Goal: Find specific page/section: Find specific page/section

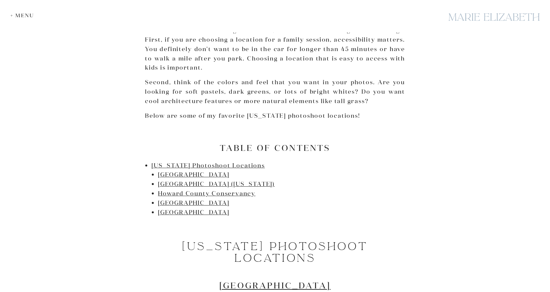
scroll to position [296, 0]
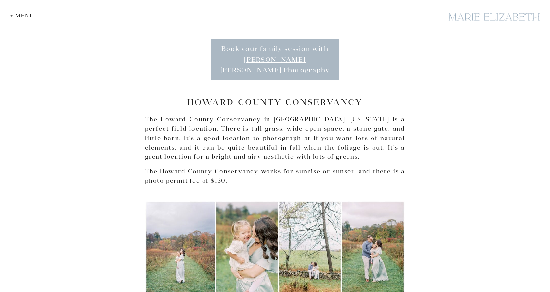
scroll to position [1341, 0]
drag, startPoint x: 230, startPoint y: 98, endPoint x: 301, endPoint y: 121, distance: 74.2
drag, startPoint x: 301, startPoint y: 121, endPoint x: 227, endPoint y: 113, distance: 73.5
click at [227, 115] on p "The Howard County Conservancy in Woodstock, Maryland is a perfect field locatio…" at bounding box center [275, 138] width 260 height 47
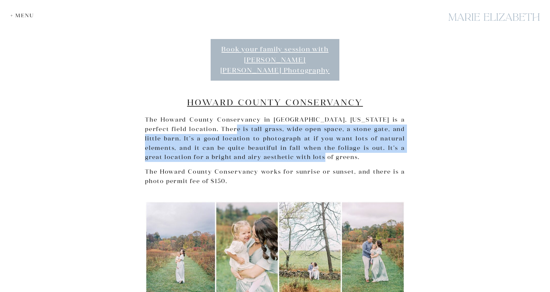
drag, startPoint x: 217, startPoint y: 106, endPoint x: 289, endPoint y: 136, distance: 77.5
click at [289, 136] on p "The Howard County Conservancy in Woodstock, Maryland is a perfect field locatio…" at bounding box center [275, 138] width 260 height 47
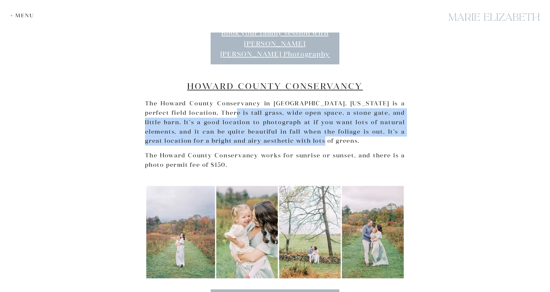
scroll to position [1358, 0]
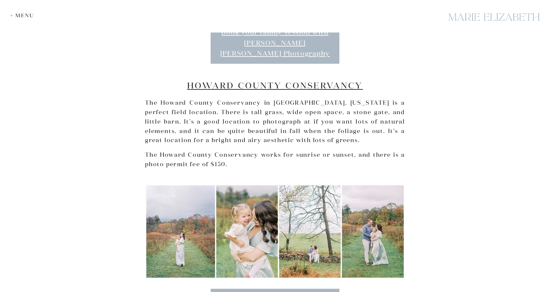
drag, startPoint x: 289, startPoint y: 136, endPoint x: 261, endPoint y: 100, distance: 45.1
click at [261, 100] on p "The Howard County Conservancy in Woodstock, Maryland is a perfect field locatio…" at bounding box center [275, 121] width 260 height 47
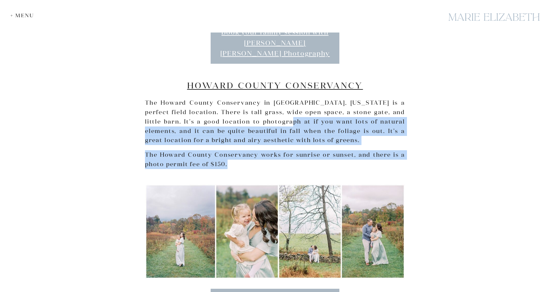
drag, startPoint x: 261, startPoint y: 100, endPoint x: 307, endPoint y: 140, distance: 61.5
click at [307, 140] on div "As a Maryland Family Photographer , I have some favorite Maryland photoshoot lo…" at bounding box center [275, 151] width 260 height 2749
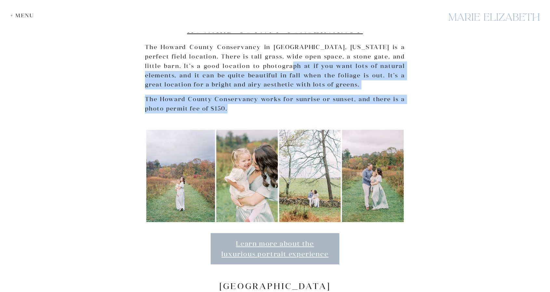
scroll to position [1414, 0]
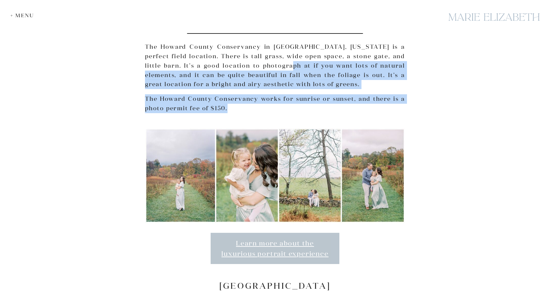
click at [289, 233] on link "Learn more about the luxurious portrait experience" at bounding box center [275, 248] width 129 height 31
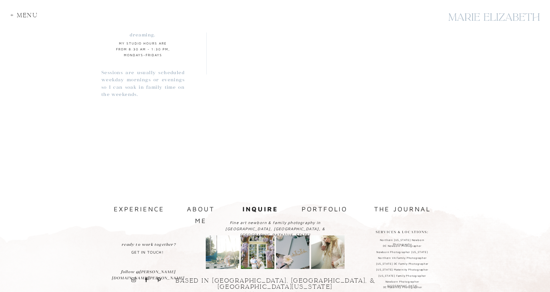
scroll to position [616, 0]
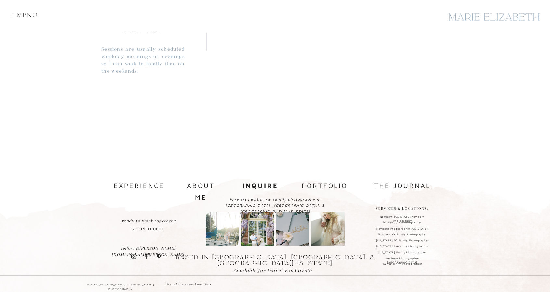
click at [263, 227] on img at bounding box center [257, 228] width 33 height 33
